Goal: Find specific page/section: Find specific page/section

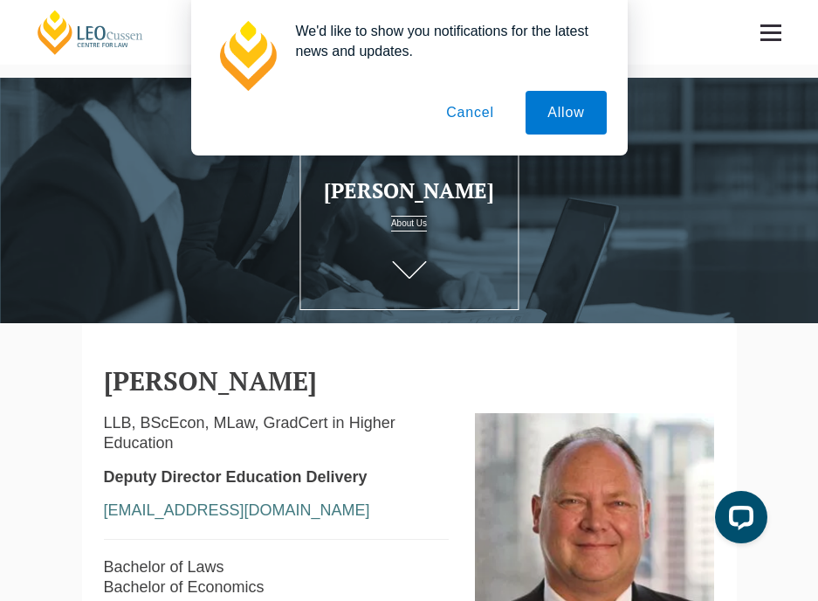
click at [457, 108] on button "Cancel" at bounding box center [470, 113] width 92 height 44
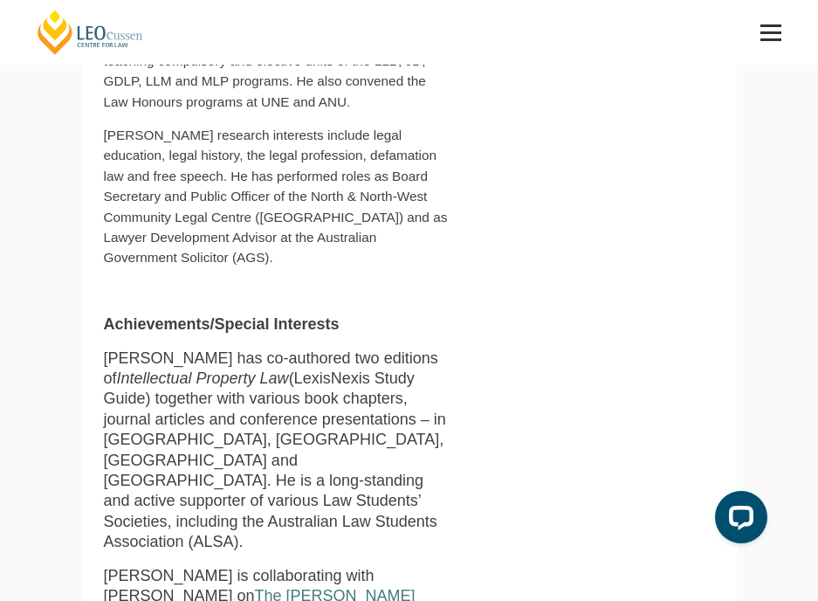
scroll to position [873, 0]
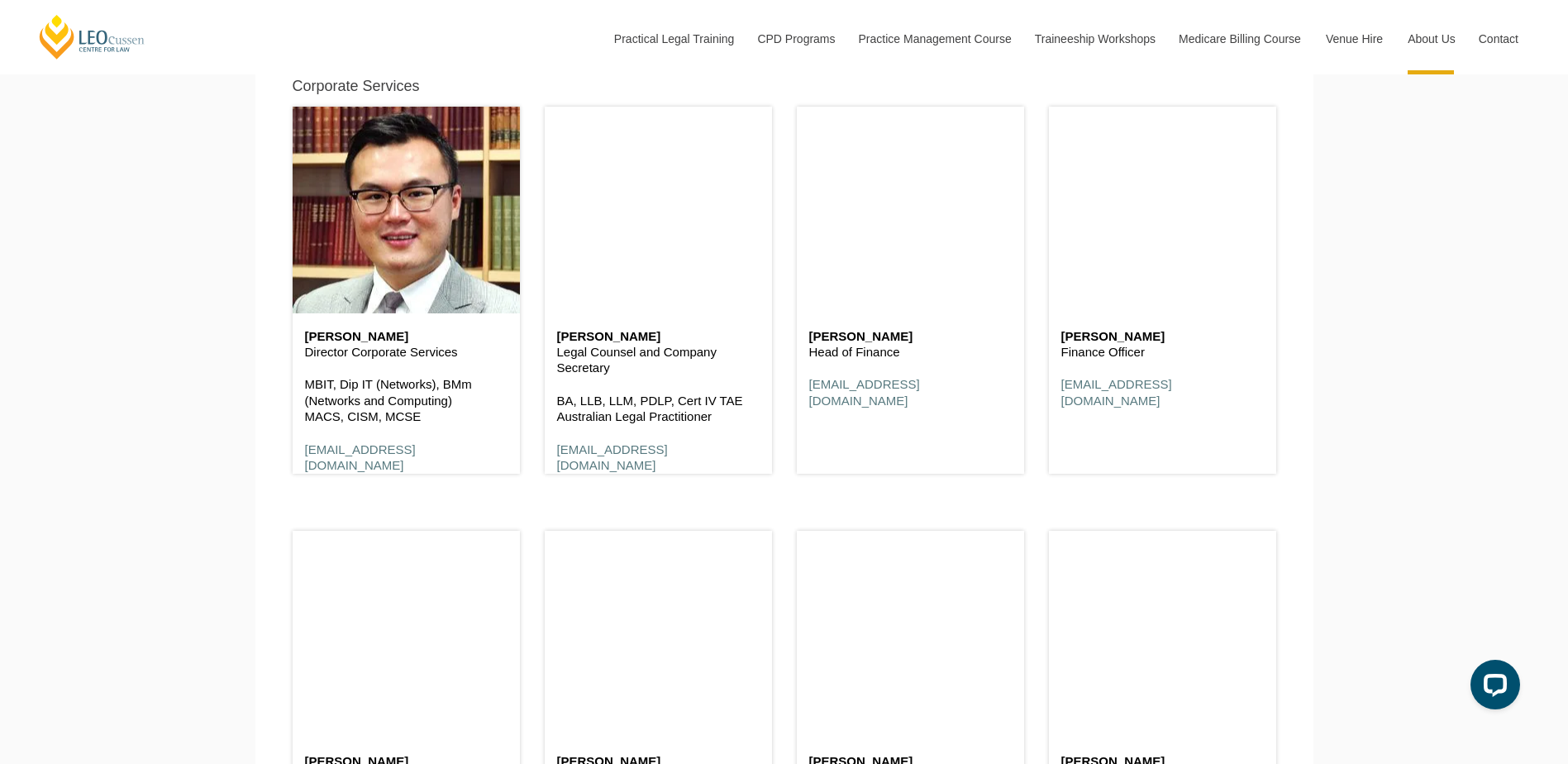
scroll to position [9092, 0]
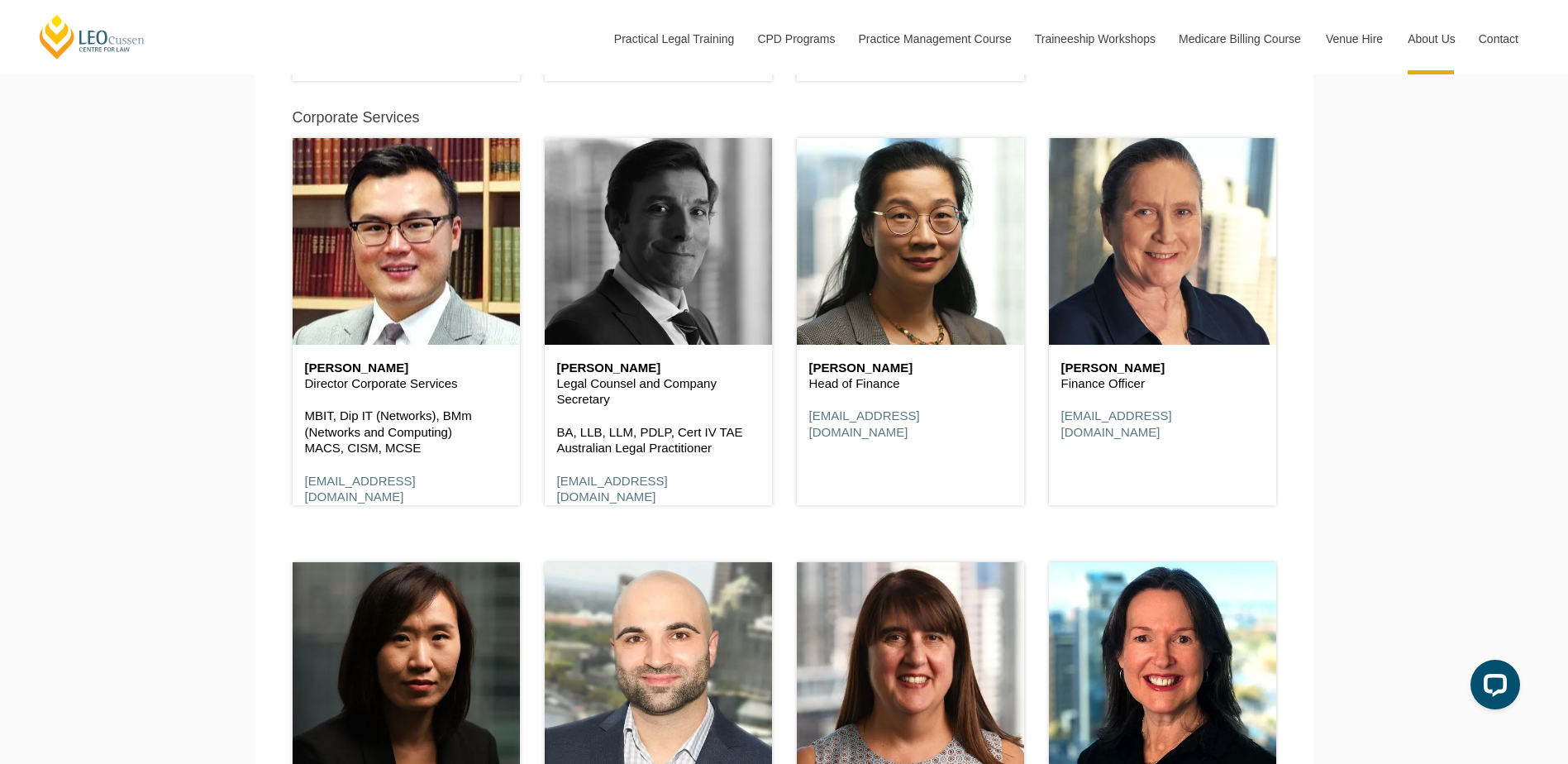
click at [673, 306] on header at bounding box center [658, 241] width 227 height 206
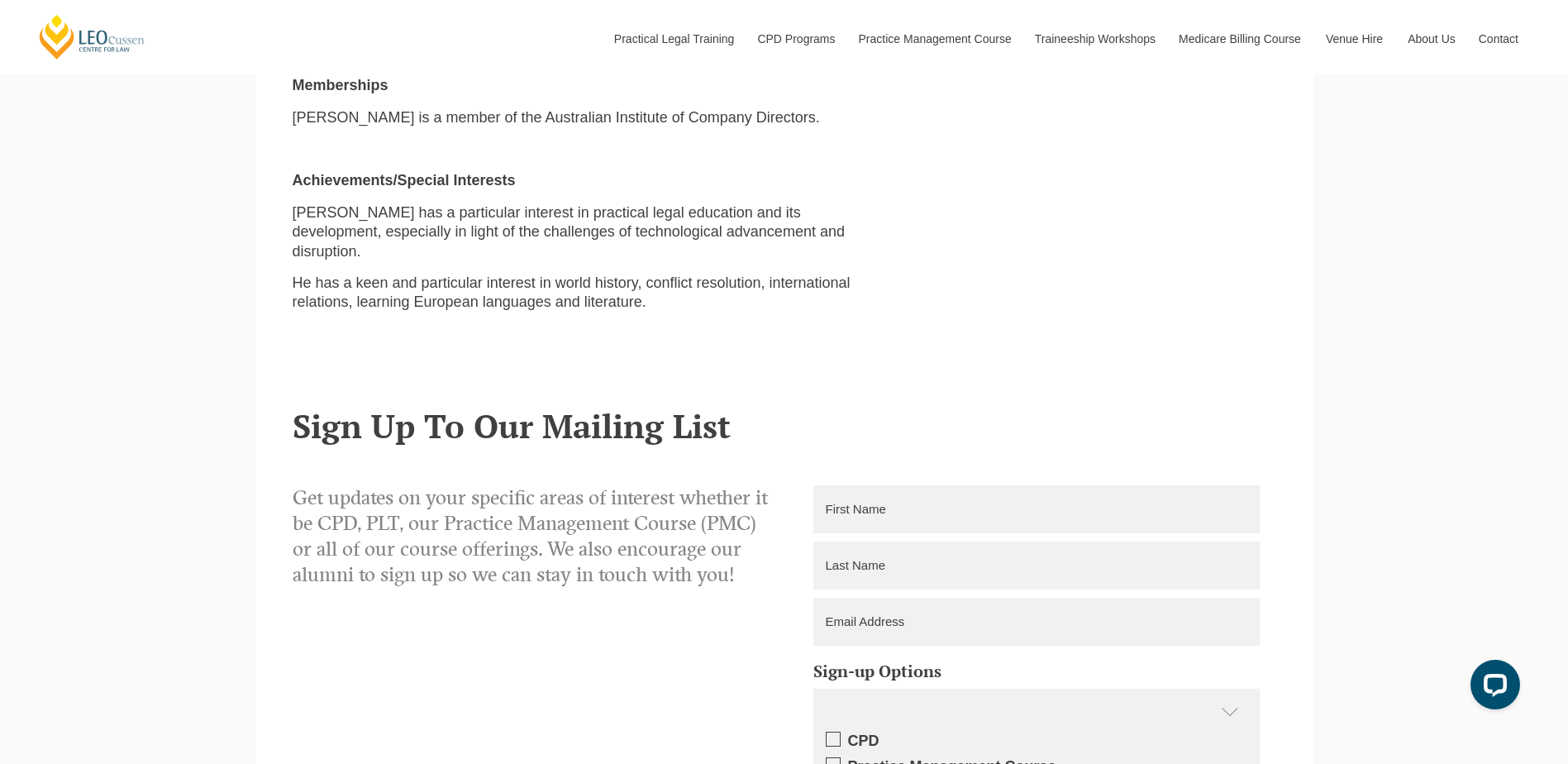
scroll to position [1323, 0]
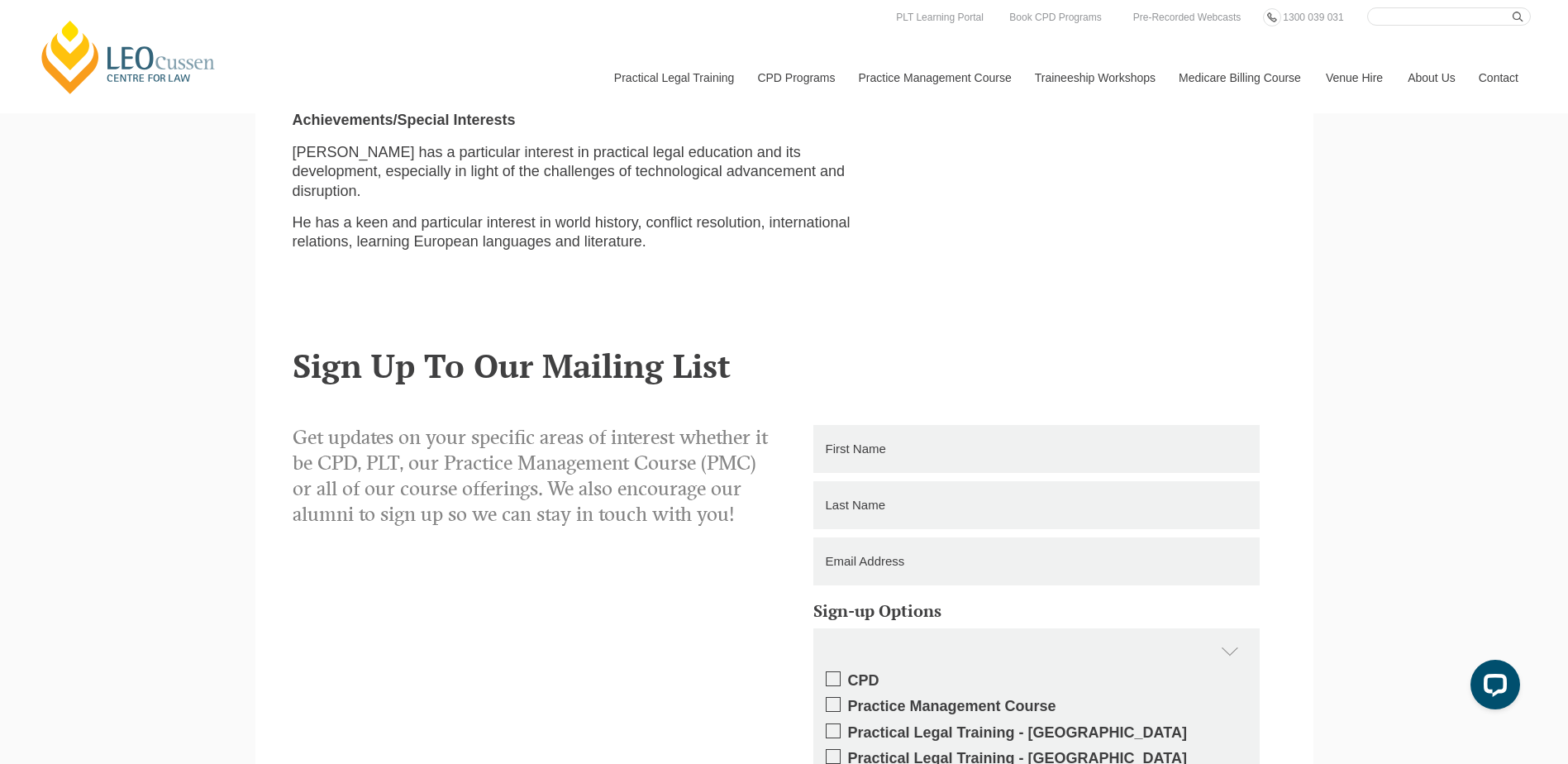
drag, startPoint x: 824, startPoint y: 254, endPoint x: 804, endPoint y: 238, distance: 25.6
